Goal: Communication & Community: Connect with others

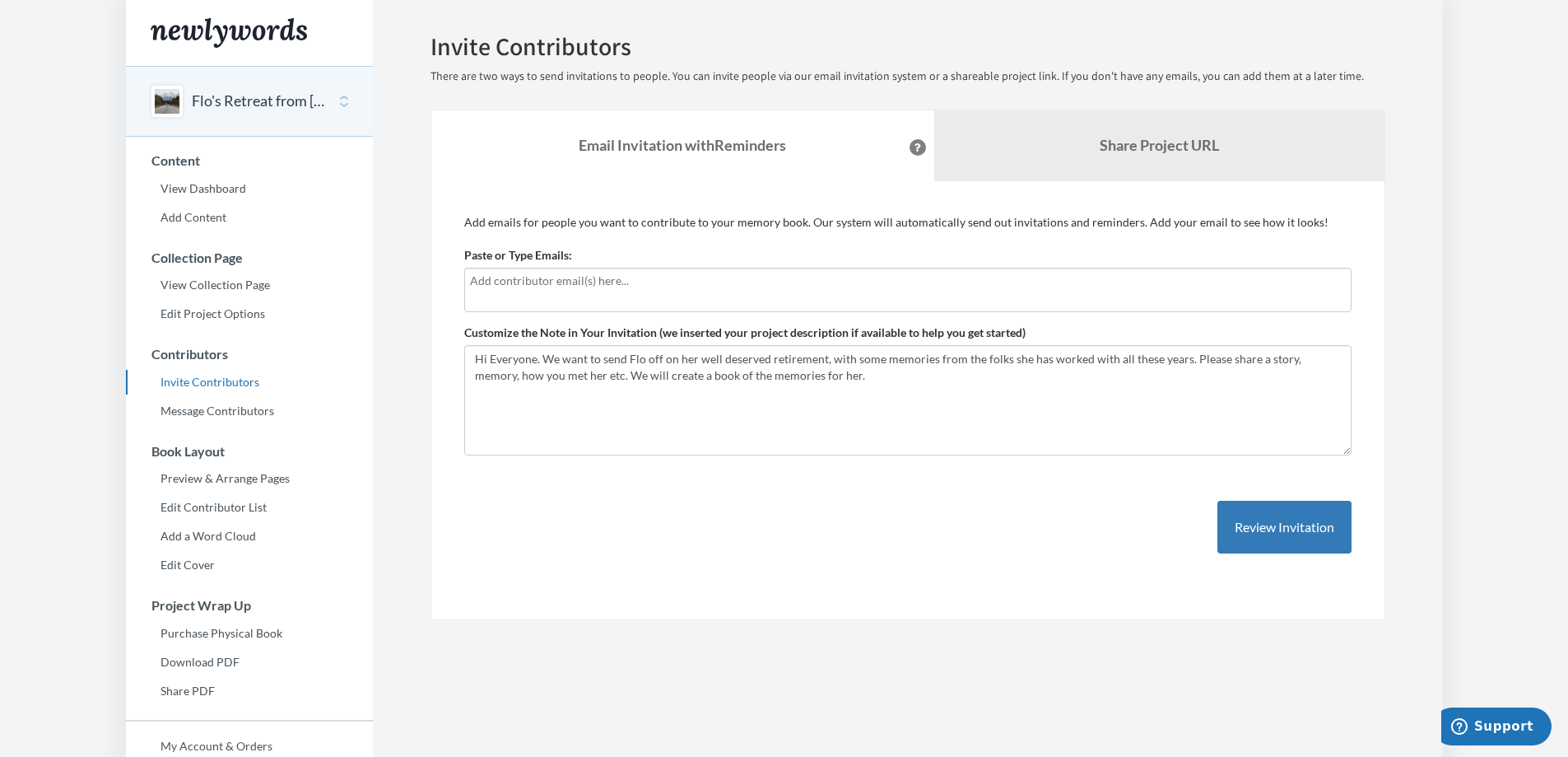
click at [593, 281] on input "text" at bounding box center [908, 280] width 876 height 18
click at [972, 420] on textarea "Hi Everyone. We want to send Flo off on her well deserved retirement, with some…" at bounding box center [908, 400] width 888 height 111
click at [594, 288] on input "text" at bounding box center [908, 280] width 876 height 18
type input "[PERSON_NAME][EMAIL_ADDRESS][PERSON_NAME][DOMAIN_NAME]"
click at [587, 282] on input "[PERSON_NAME][EMAIL_ADDRESS][PERSON_NAME][DOMAIN_NAME]" at bounding box center [908, 280] width 876 height 18
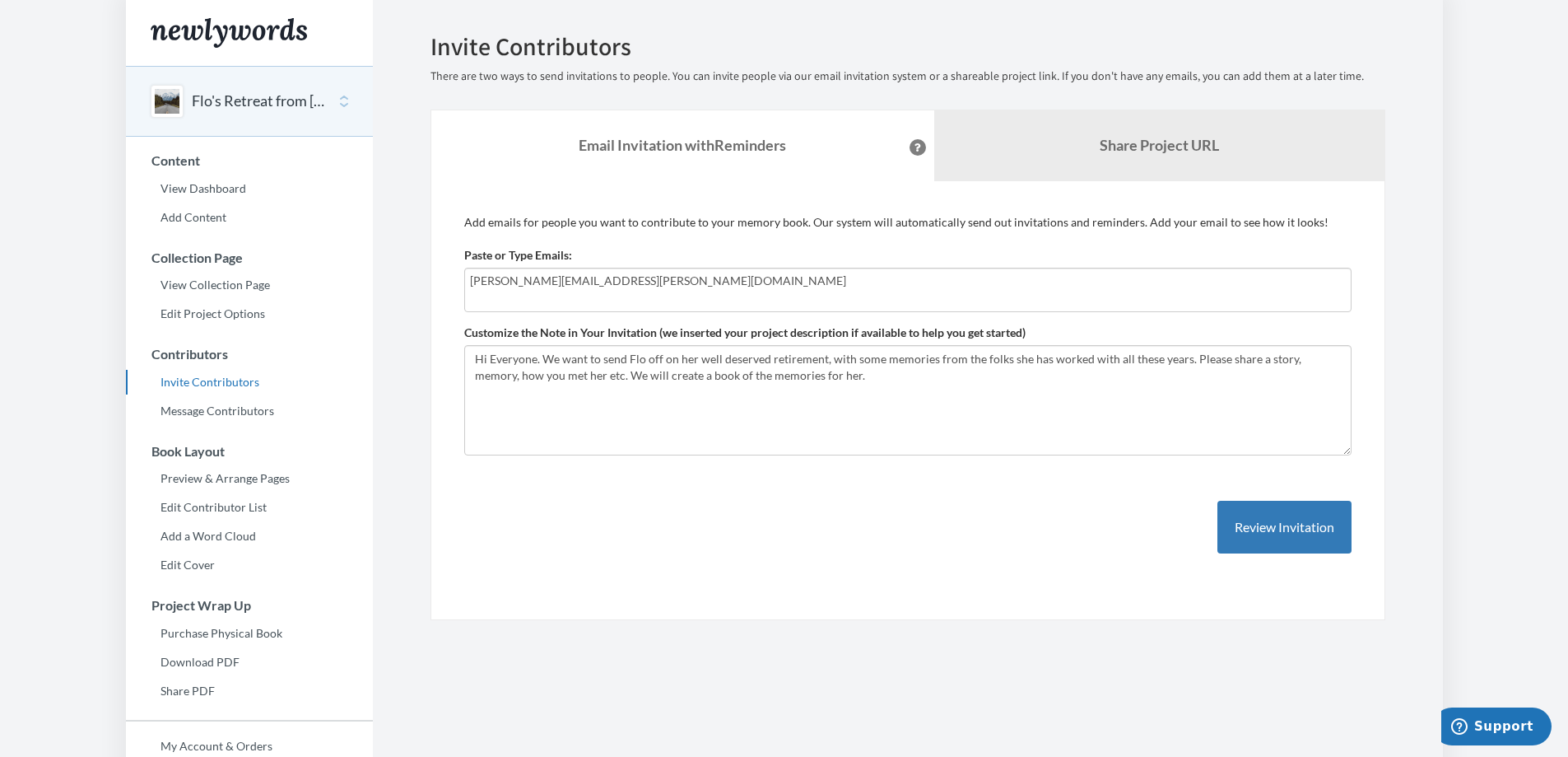
click at [601, 271] on input "[PERSON_NAME][EMAIL_ADDRESS][PERSON_NAME][DOMAIN_NAME]" at bounding box center [908, 280] width 876 height 18
click at [1068, 150] on link "Share Project URL" at bounding box center [1159, 146] width 450 height 71
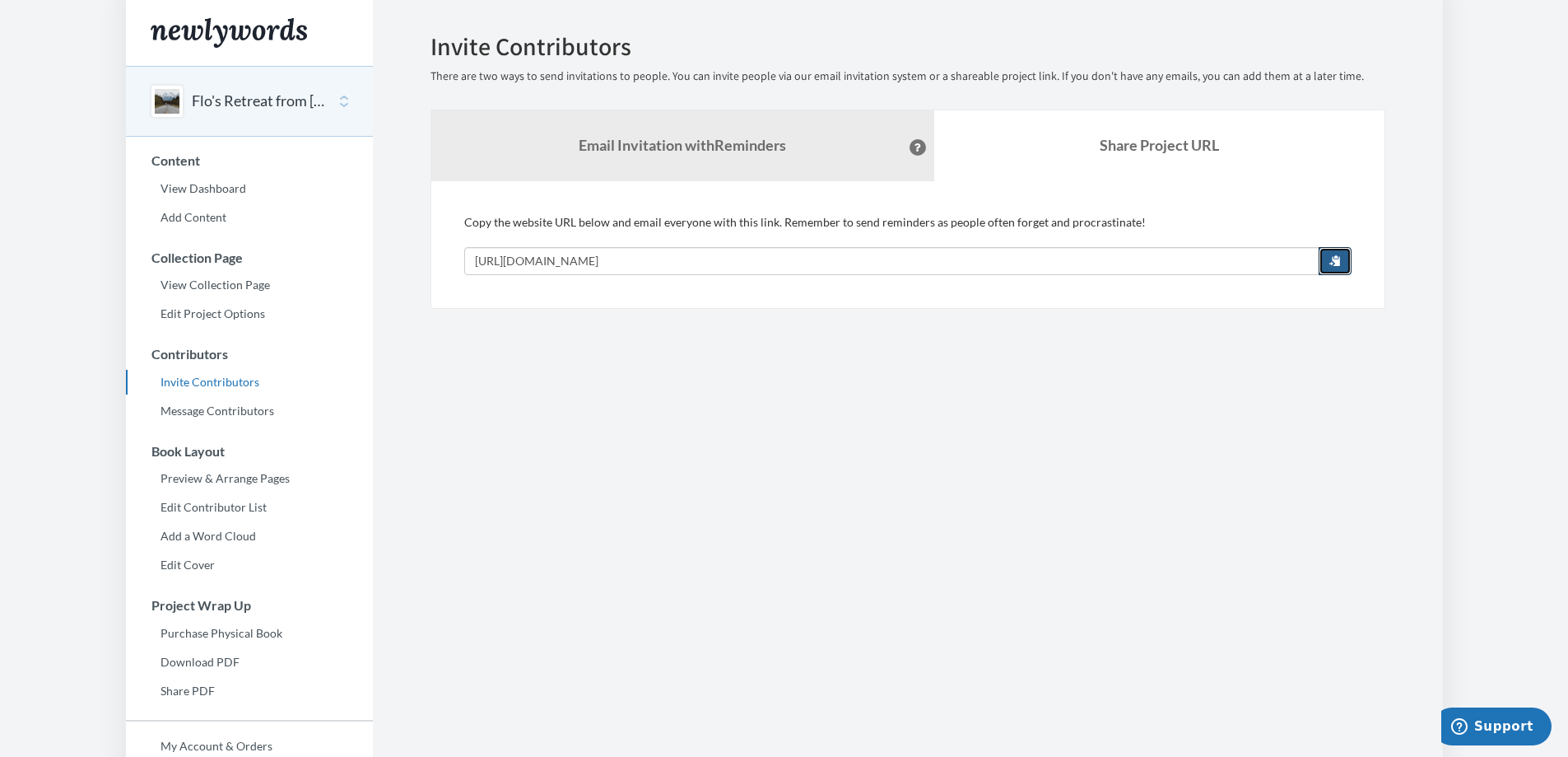
click at [1342, 261] on button "button" at bounding box center [1335, 261] width 33 height 28
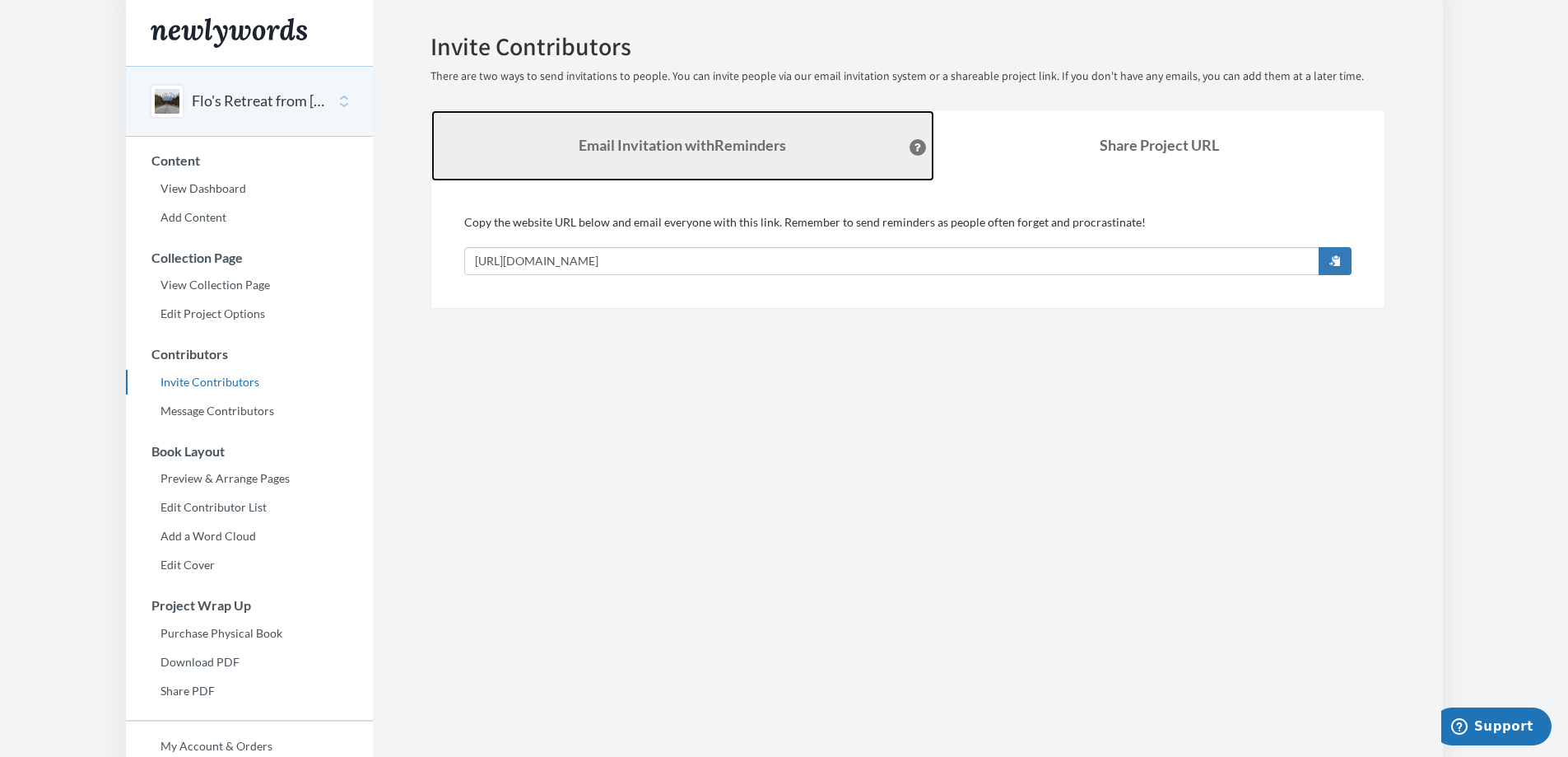
click at [694, 148] on strong "Email Invitation with Reminders" at bounding box center [682, 145] width 207 height 18
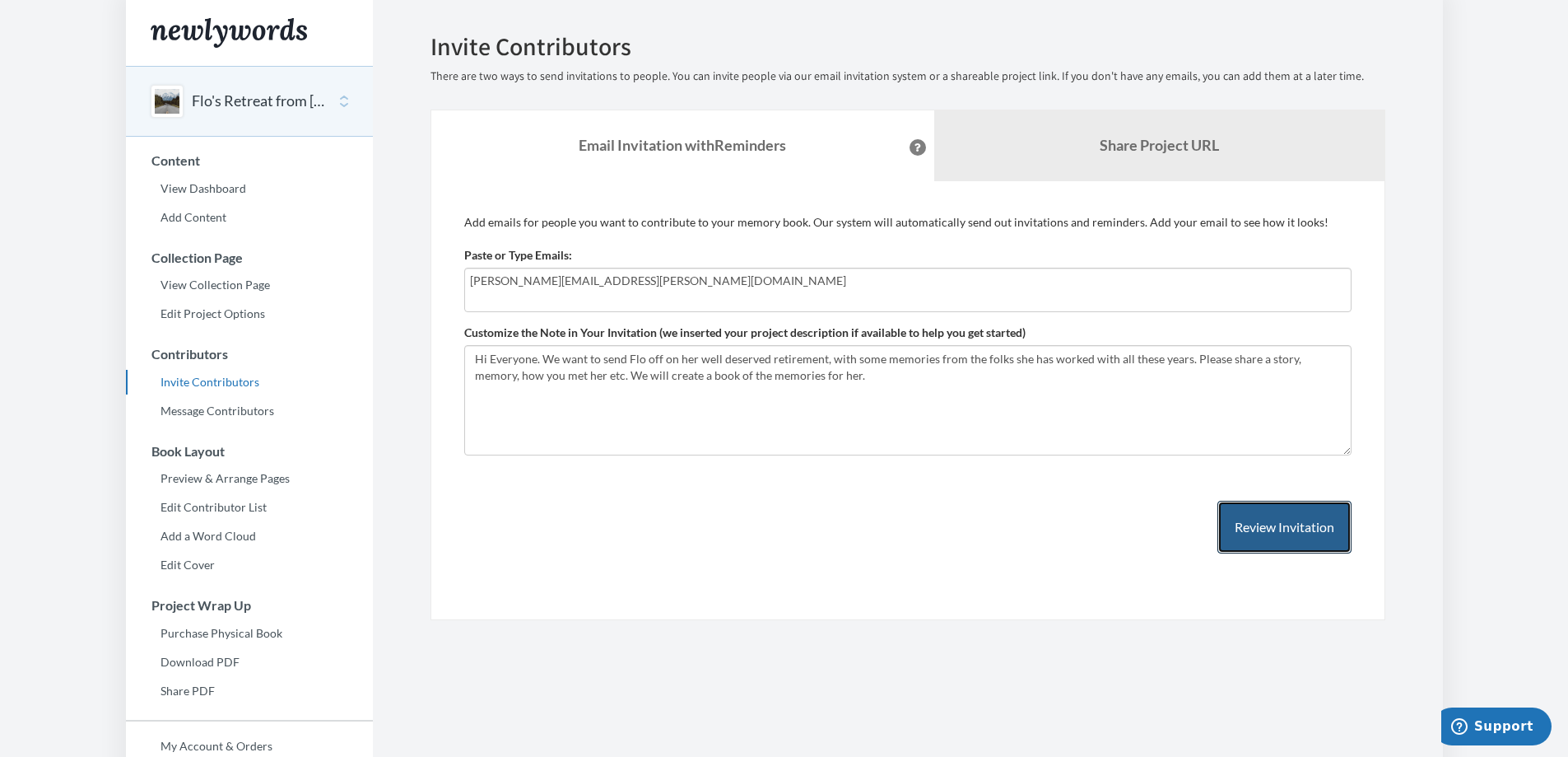
click at [1300, 537] on button "Review Invitation" at bounding box center [1284, 527] width 134 height 54
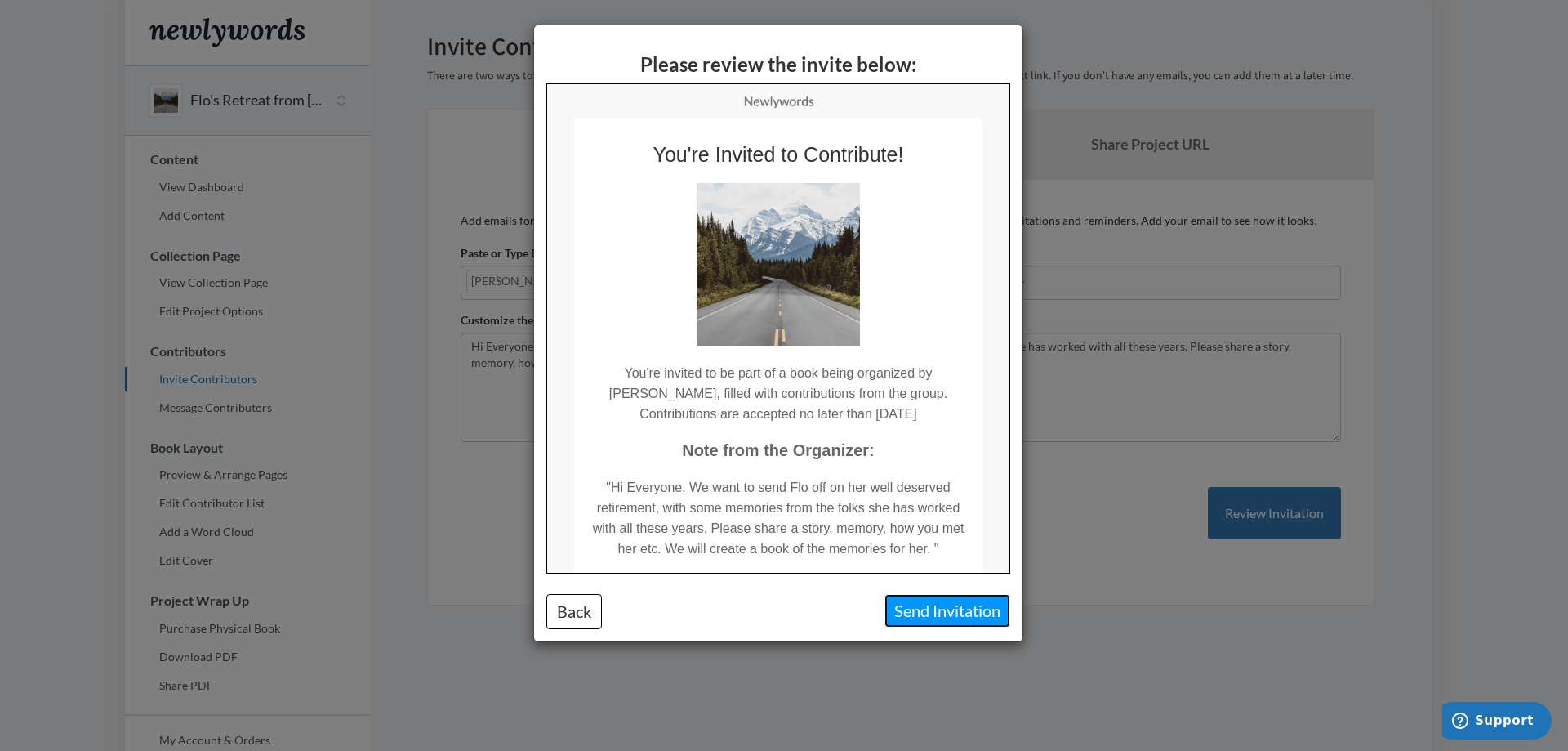
click at [923, 621] on button "Send Invitation" at bounding box center [947, 611] width 125 height 33
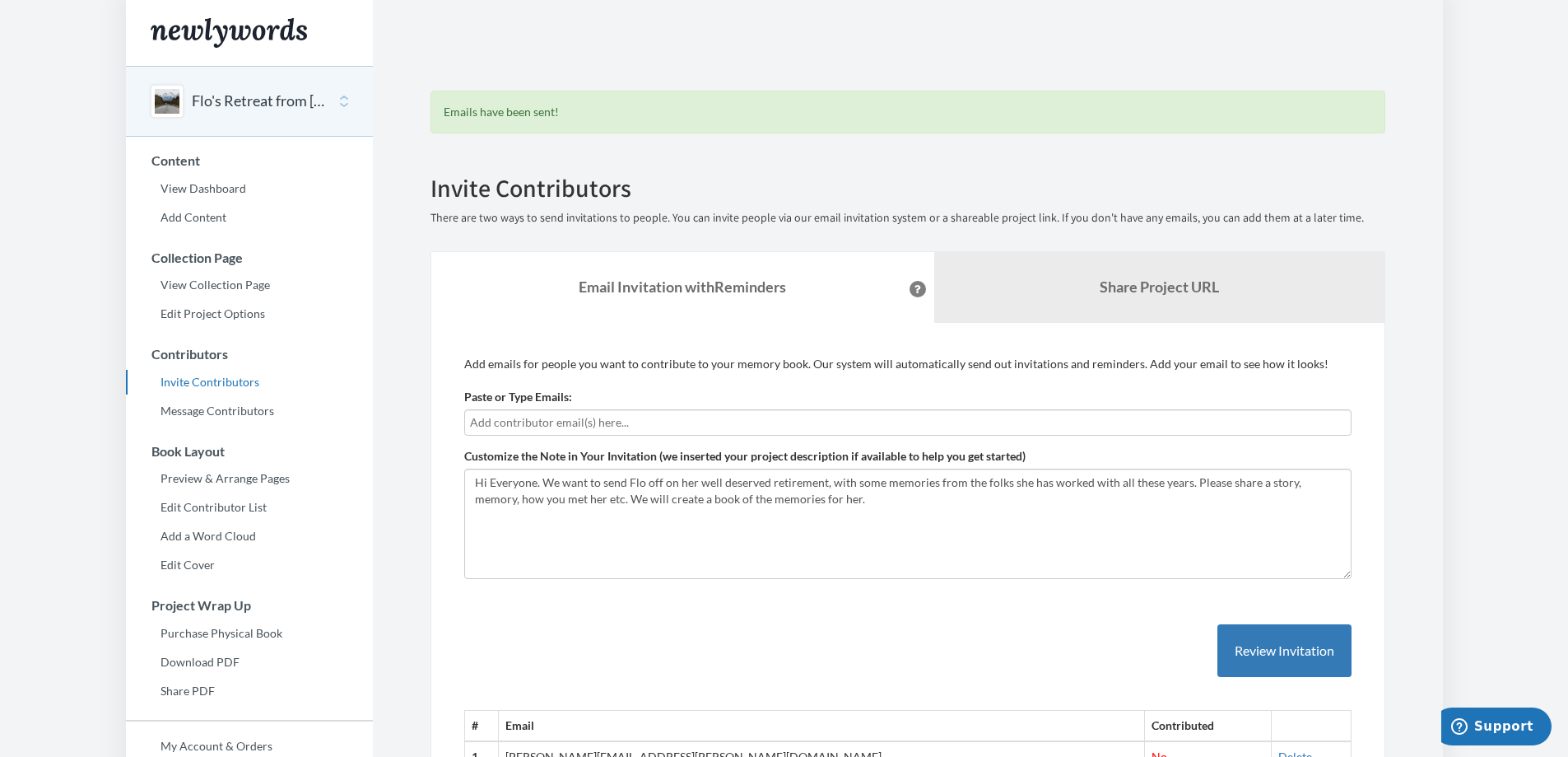
click at [697, 424] on input "text" at bounding box center [908, 422] width 876 height 18
click at [573, 415] on input "text" at bounding box center [908, 422] width 876 height 18
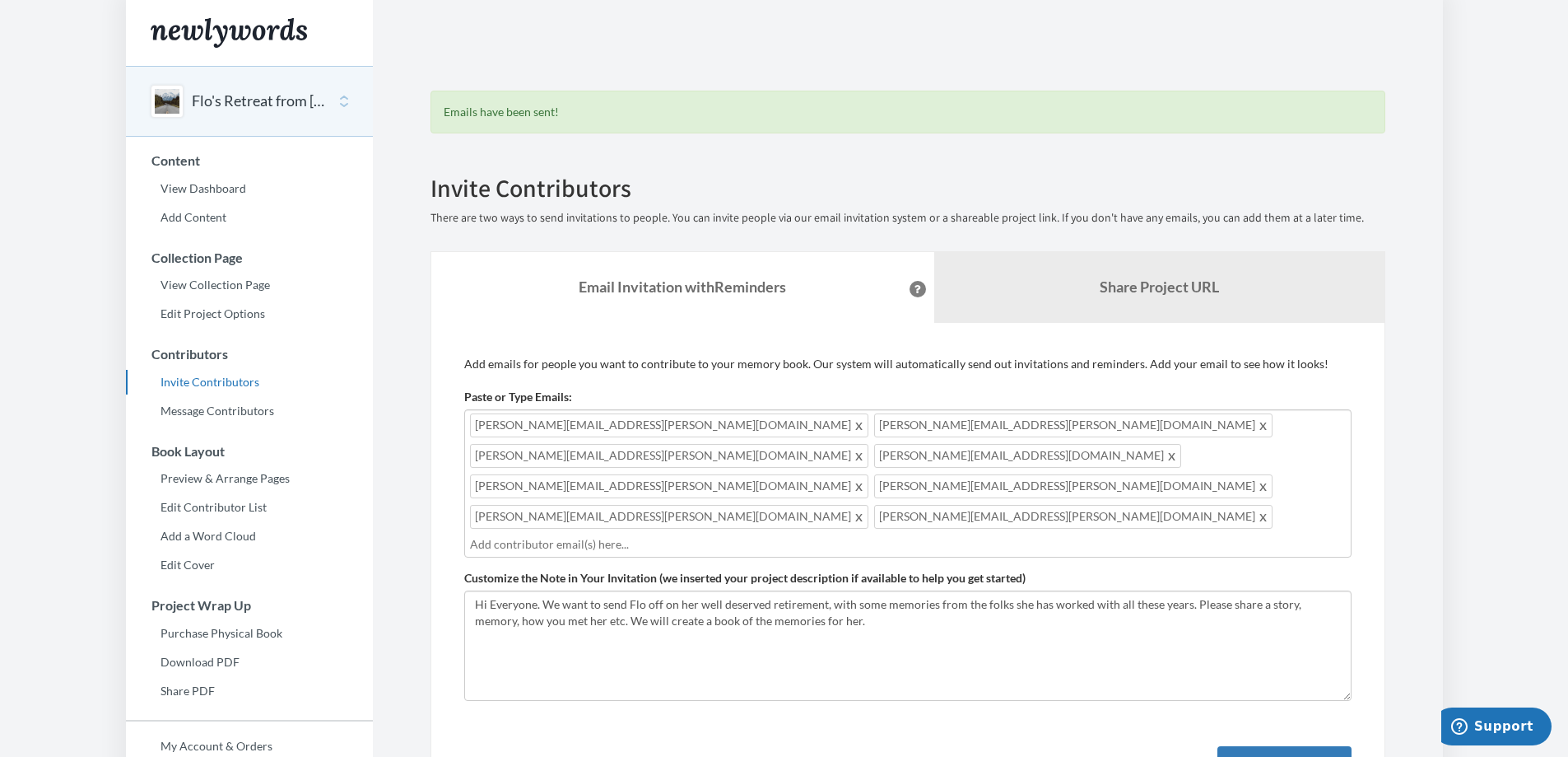
click at [1212, 535] on input "text" at bounding box center [908, 544] width 876 height 18
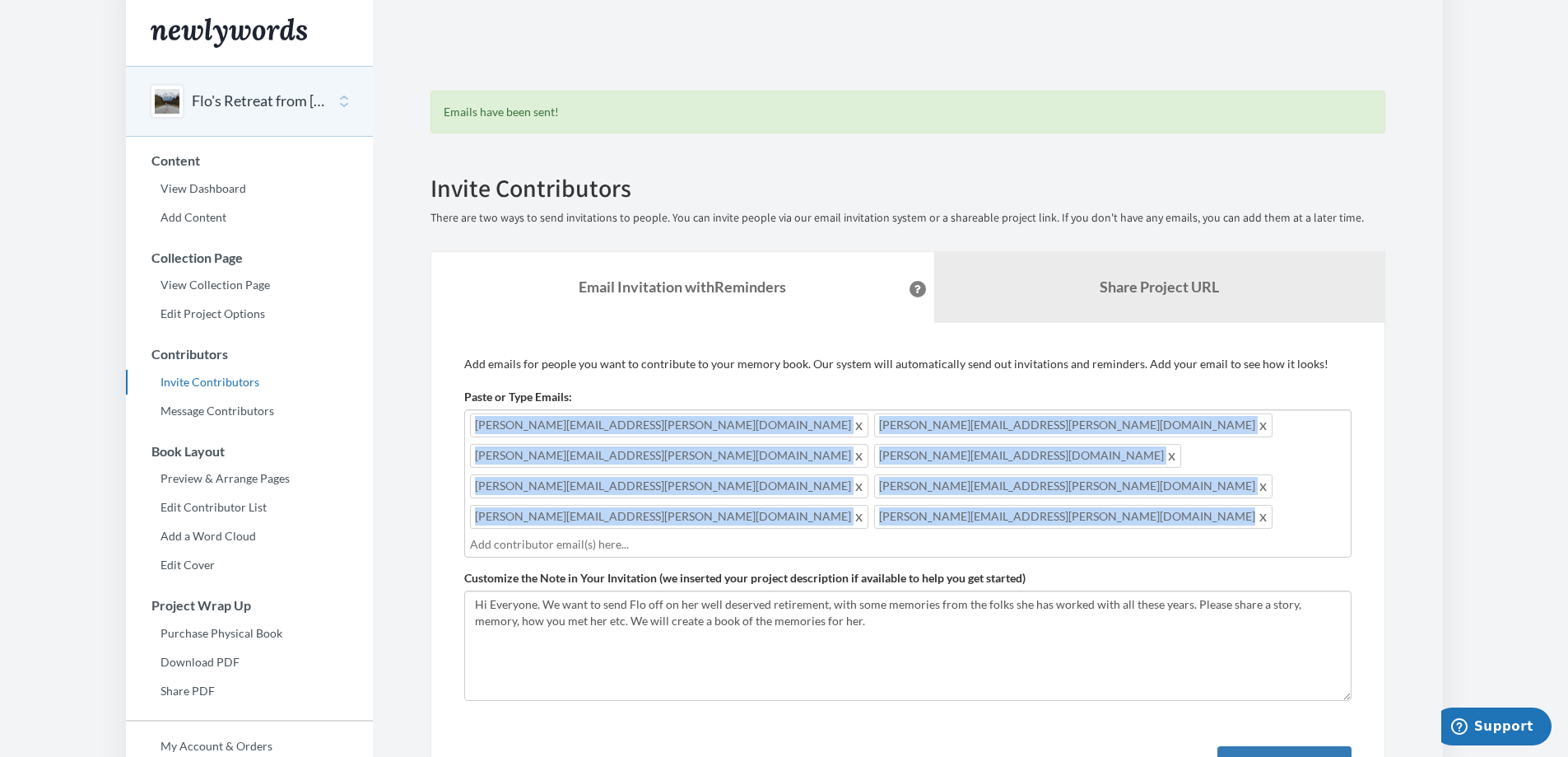
drag, startPoint x: 971, startPoint y: 465, endPoint x: 456, endPoint y: 411, distance: 517.8
click at [456, 411] on div "Add emails for people you want to contribute to your memory book. Our system wi…" at bounding box center [908, 634] width 955 height 623
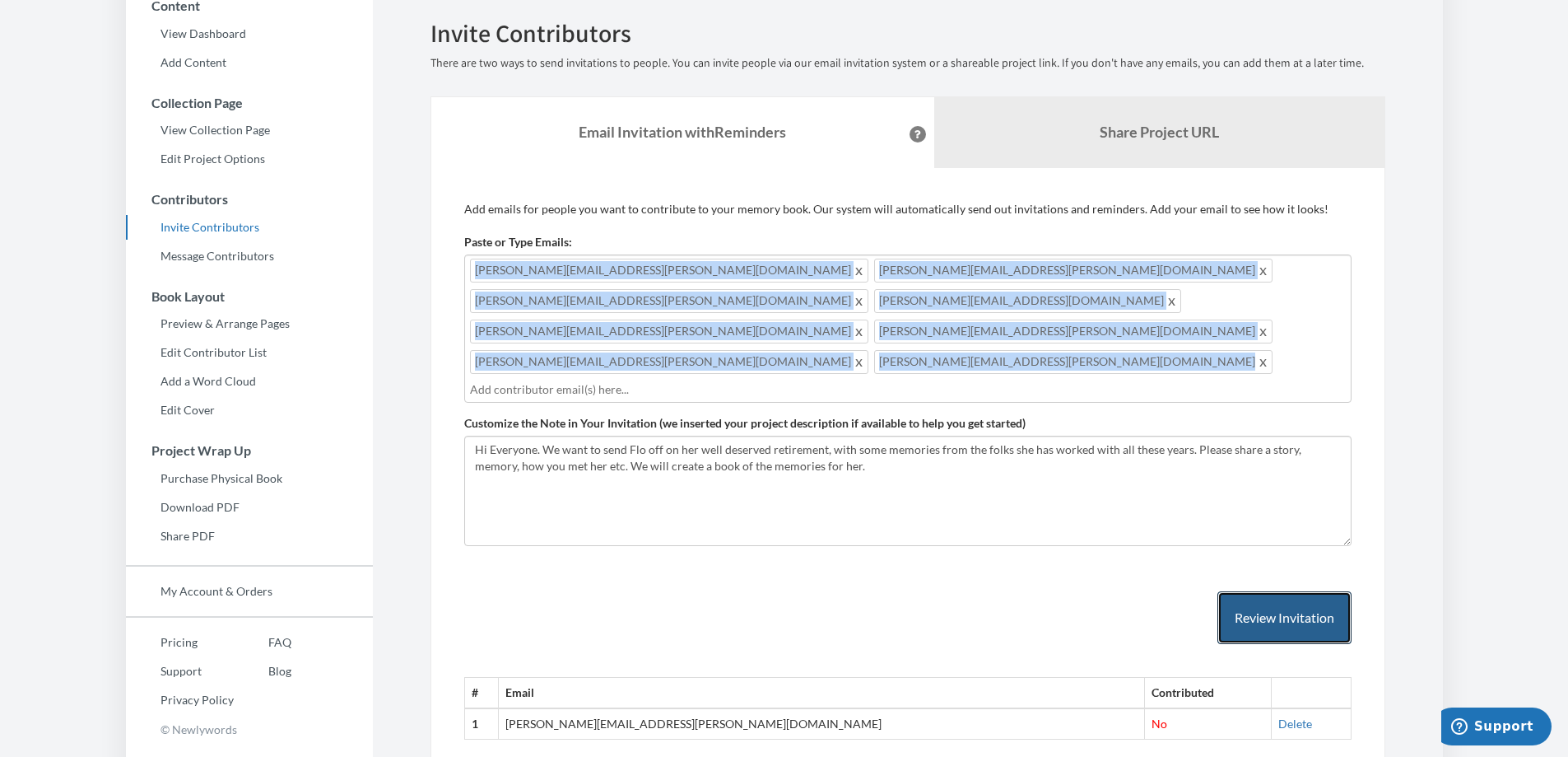
click at [1272, 591] on button "Review Invitation" at bounding box center [1284, 617] width 134 height 54
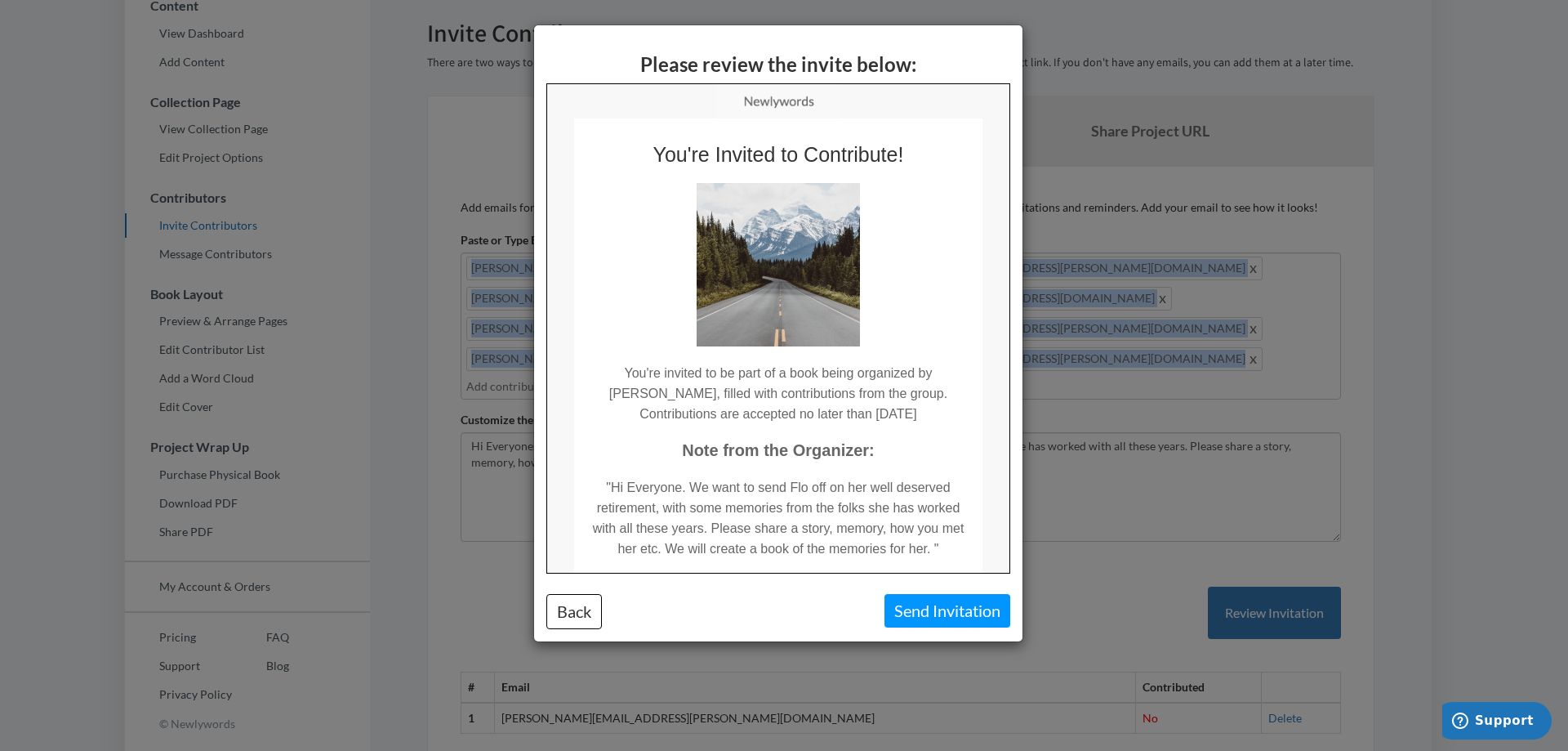
scroll to position [0, 0]
click at [918, 603] on button "Send Invitation" at bounding box center [947, 611] width 125 height 33
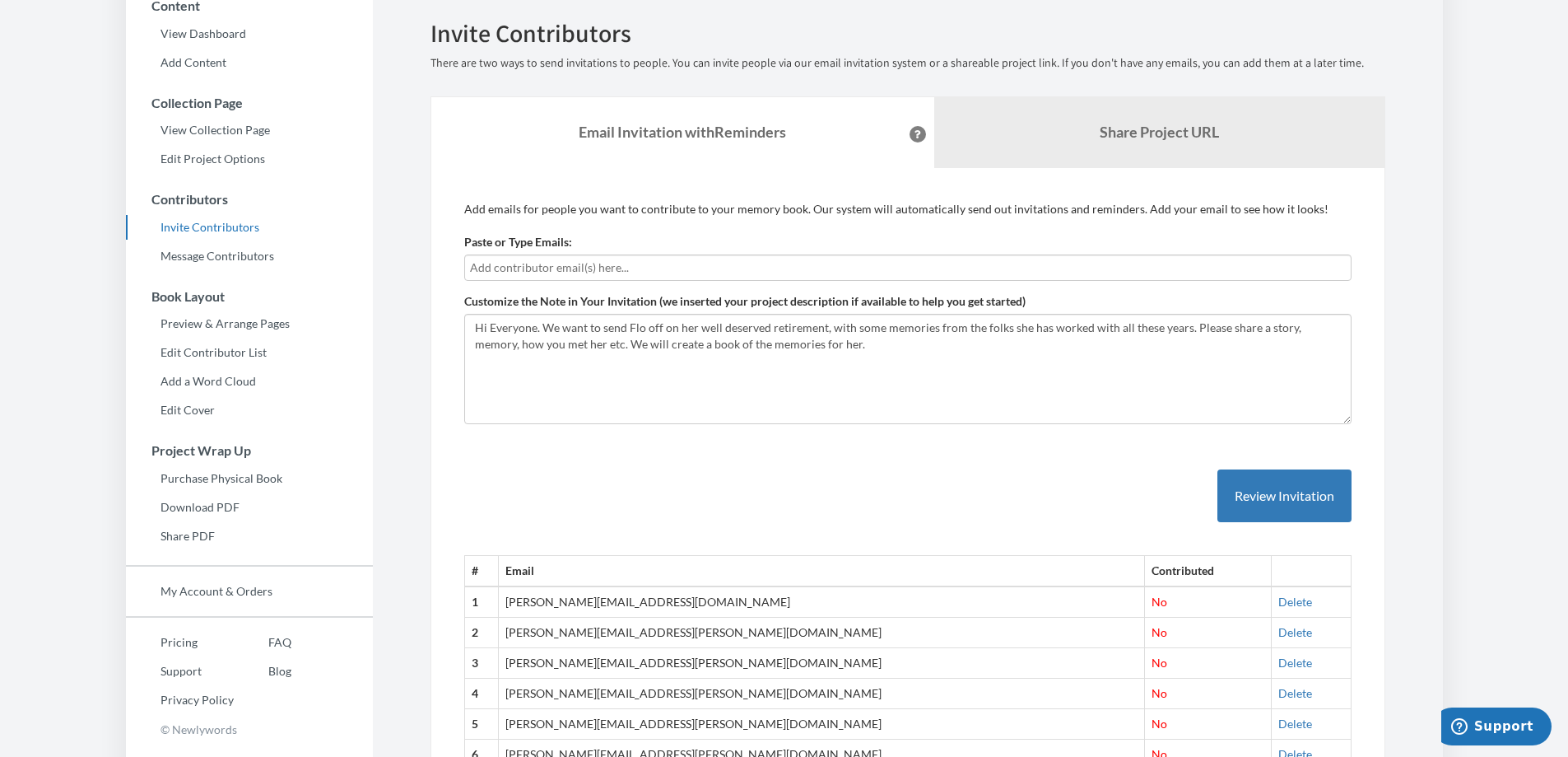
click at [537, 267] on input "text" at bounding box center [908, 267] width 876 height 18
type input "a"
click at [587, 271] on input "text" at bounding box center [908, 267] width 876 height 18
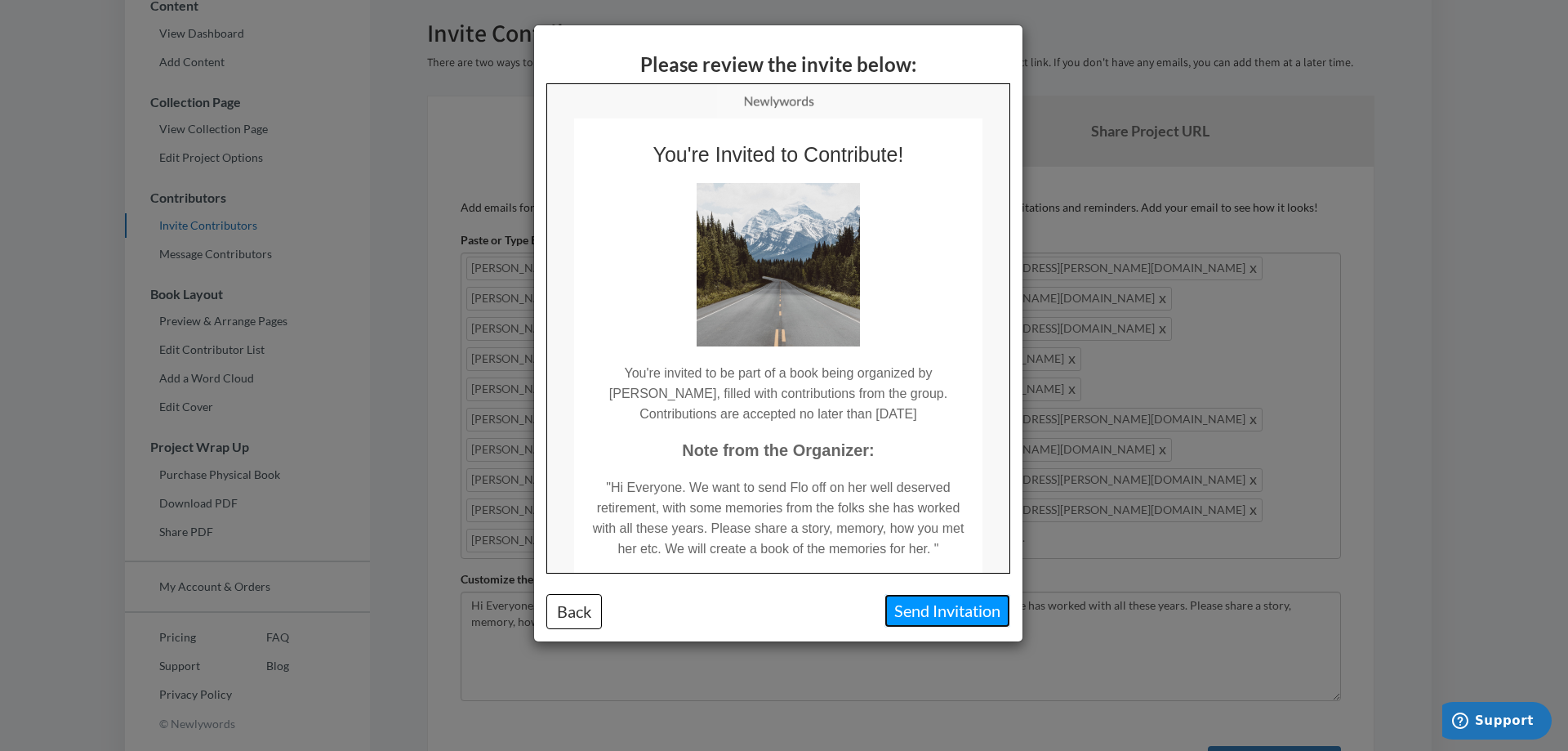
click at [918, 619] on button "Send Invitation" at bounding box center [947, 611] width 125 height 33
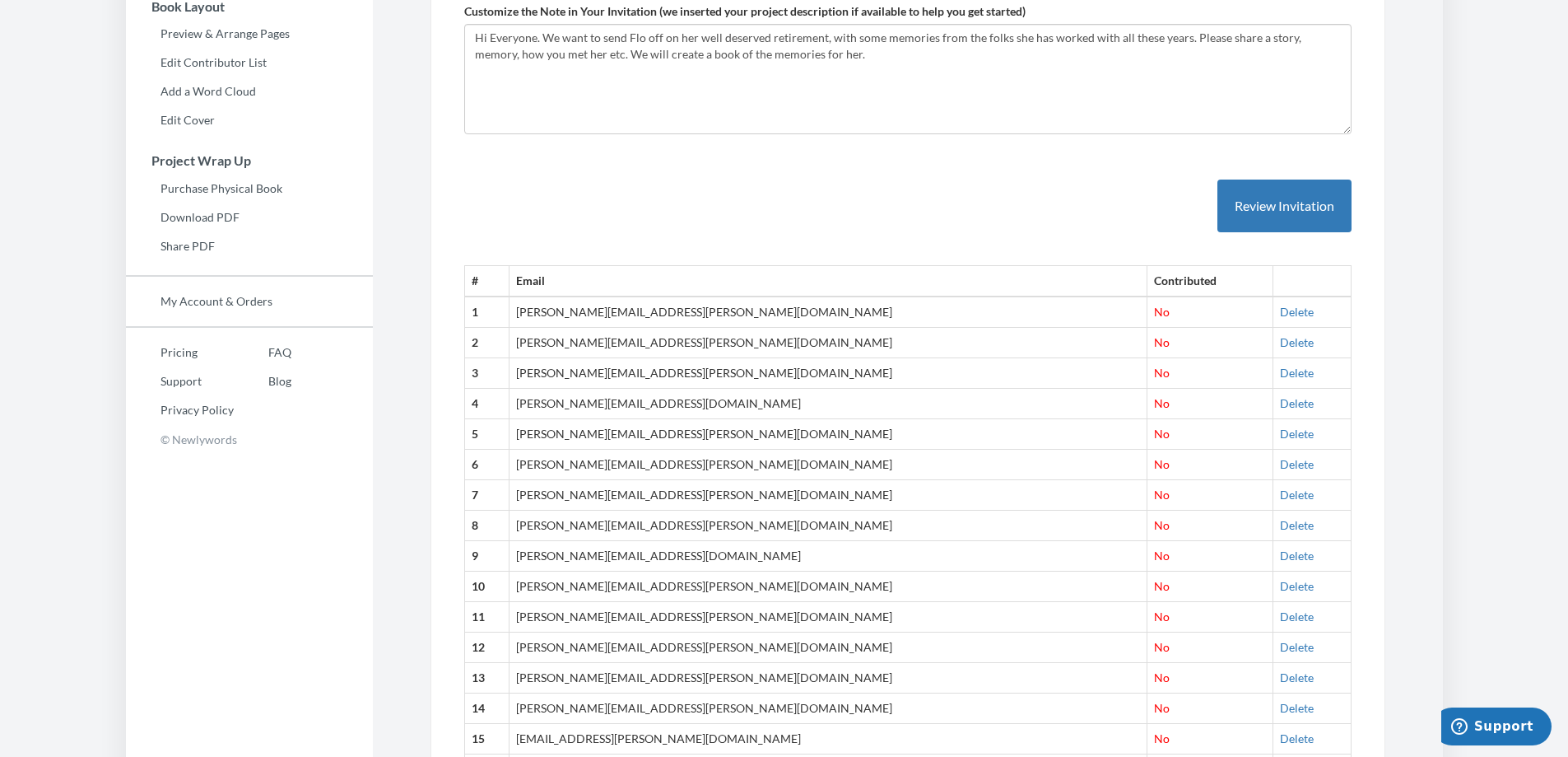
scroll to position [115, 0]
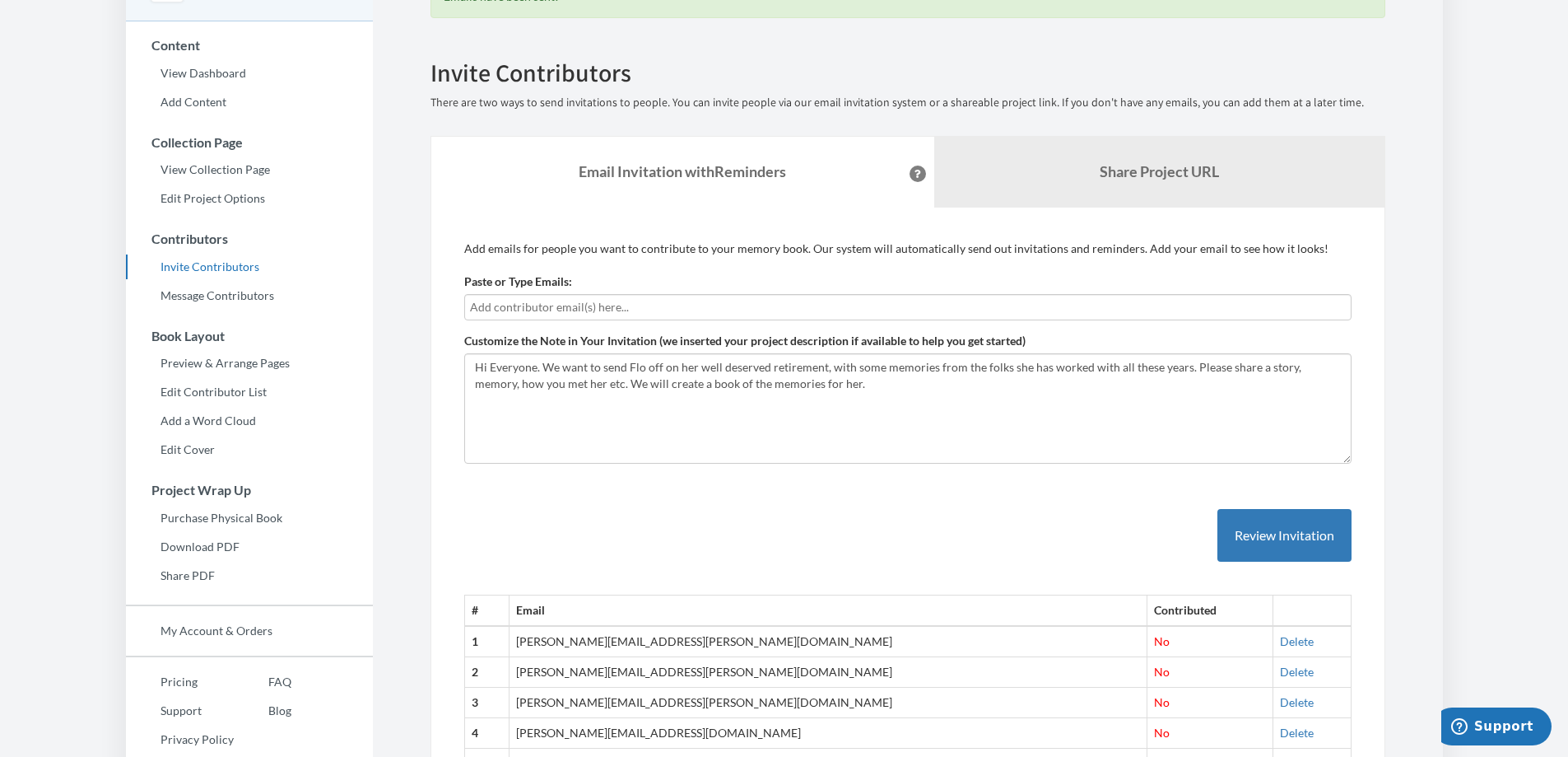
click at [512, 308] on input "text" at bounding box center [908, 306] width 876 height 18
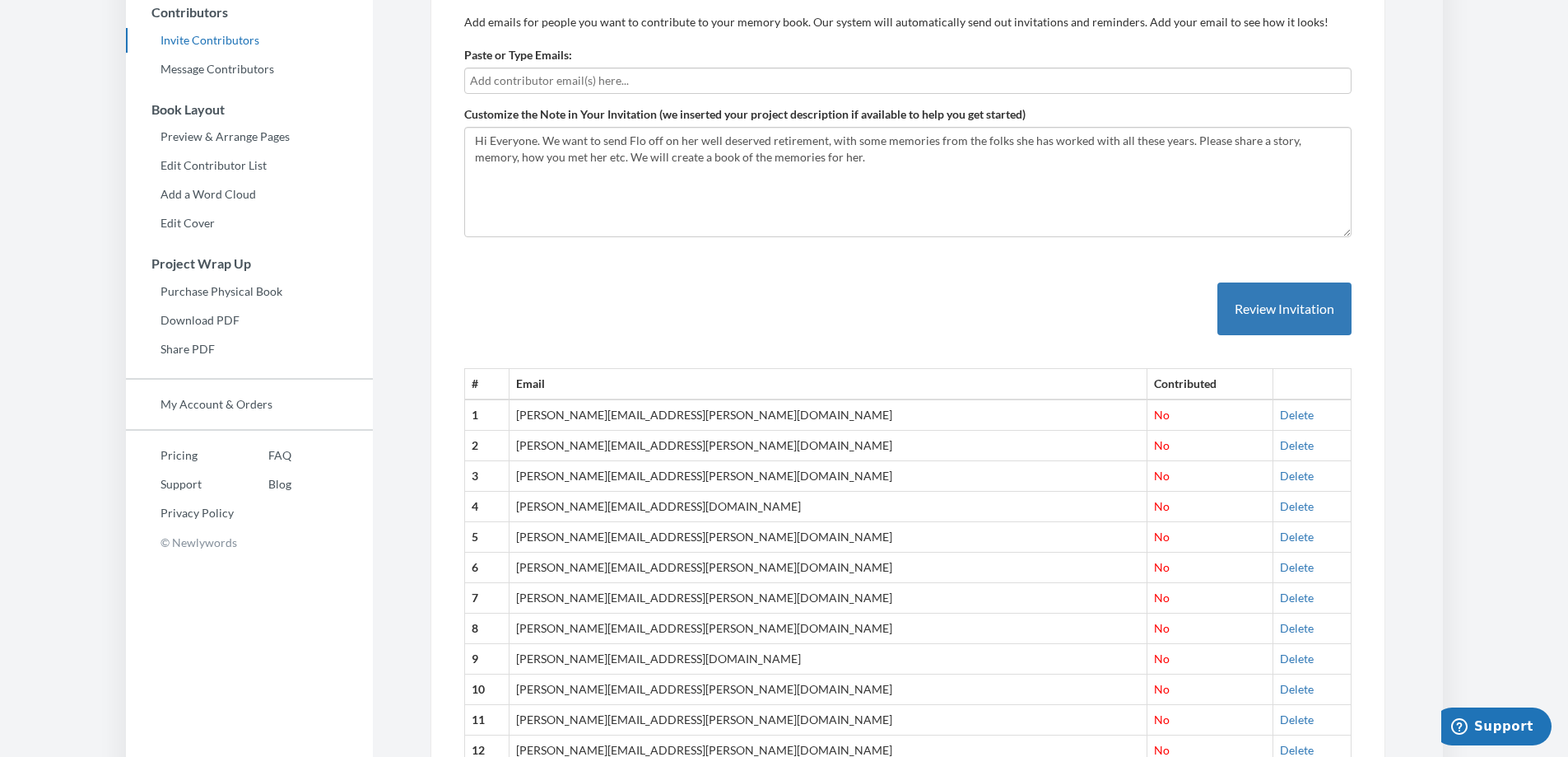
scroll to position [280, 0]
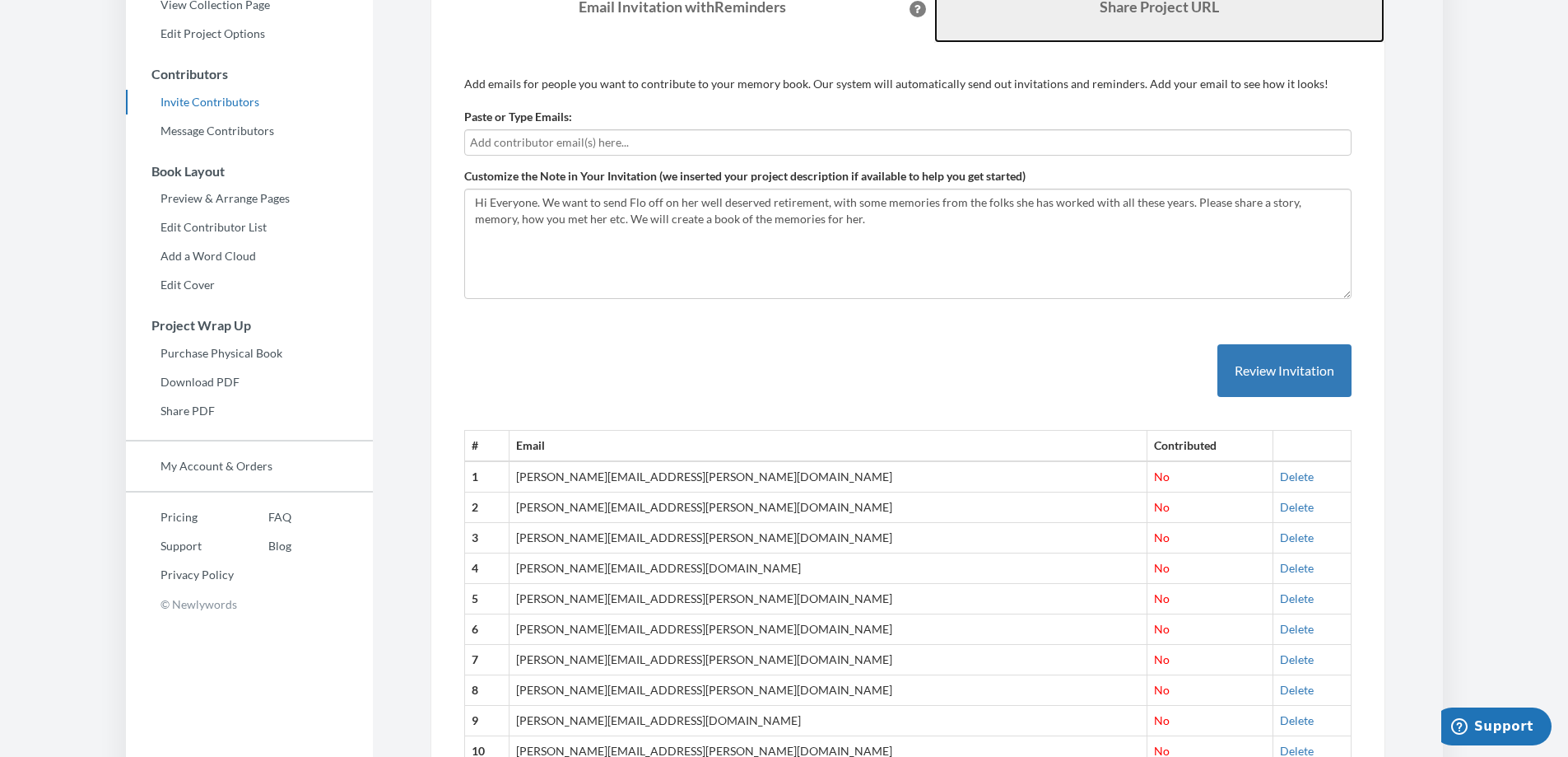
click at [1082, 19] on link "Share Project URL" at bounding box center [1159, 7] width 450 height 71
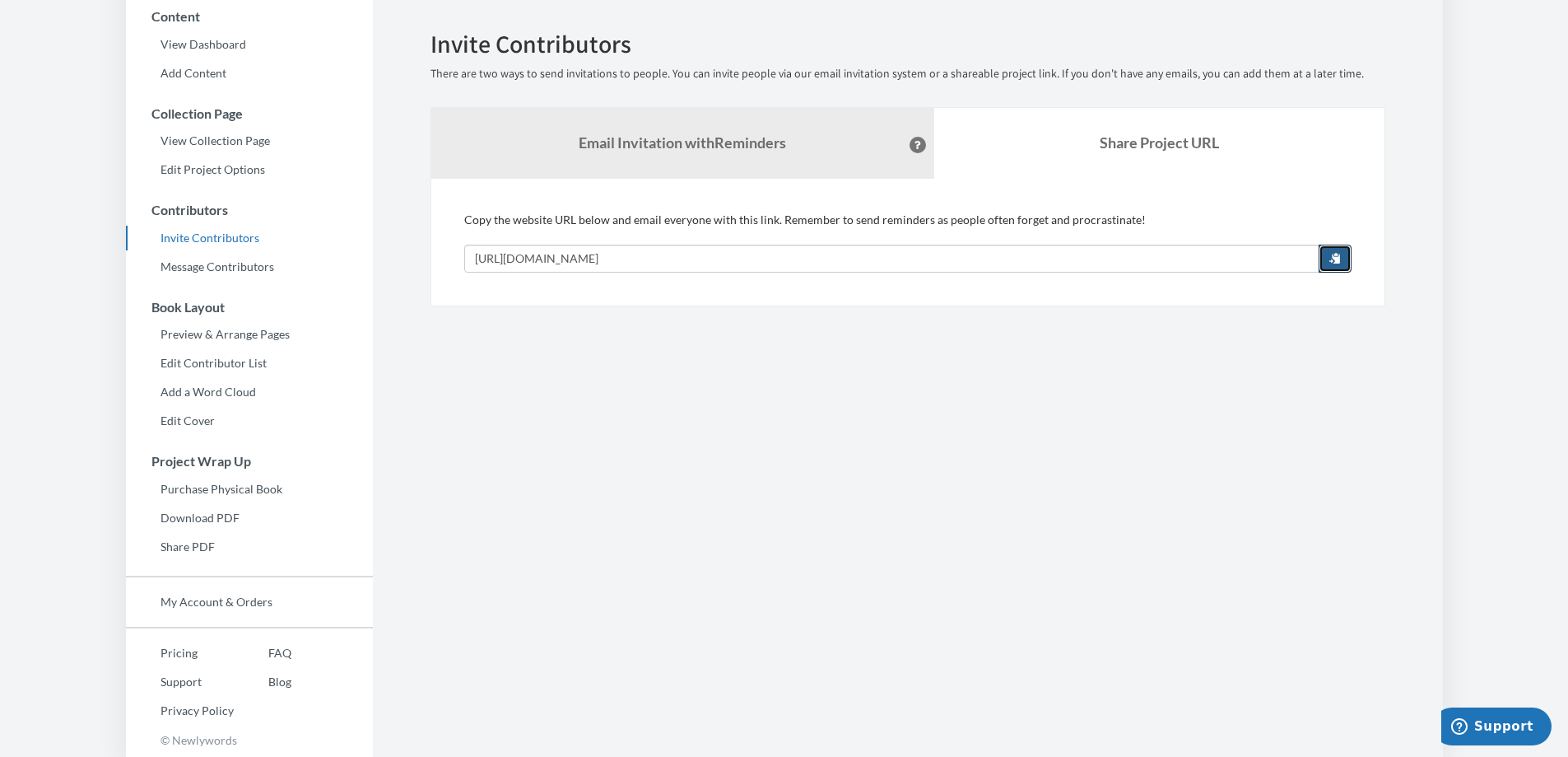
click at [1327, 261] on button "button" at bounding box center [1335, 258] width 33 height 28
